Goal: Navigation & Orientation: Find specific page/section

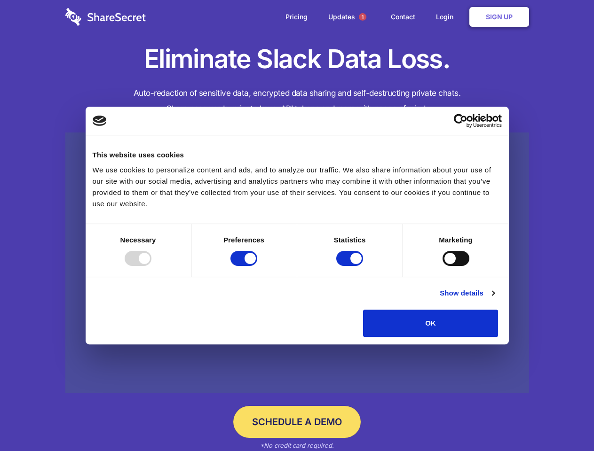
click at [151, 266] on div at bounding box center [138, 258] width 27 height 15
click at [257, 266] on input "Preferences" at bounding box center [243, 258] width 27 height 15
checkbox input "false"
click at [351, 266] on input "Statistics" at bounding box center [349, 258] width 27 height 15
checkbox input "false"
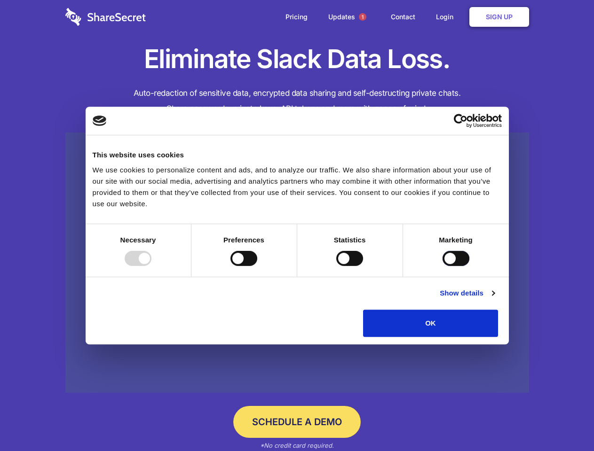
click at [442, 266] on input "Marketing" at bounding box center [455, 258] width 27 height 15
checkbox input "true"
click at [494, 299] on link "Show details" at bounding box center [466, 293] width 55 height 11
click at [0, 0] on li "Necessary 7 Necessary cookies help make a website usable by enabling basic func…" at bounding box center [0, 0] width 0 height 0
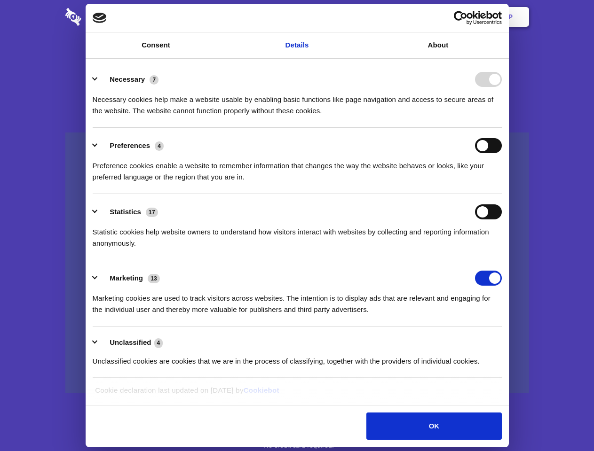
click at [362, 17] on span "1" at bounding box center [363, 17] width 8 height 8
